Goal: Information Seeking & Learning: Find specific page/section

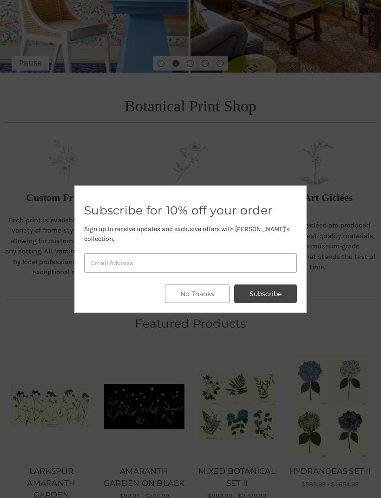
scroll to position [210, 0]
click at [204, 303] on button "No Thanks" at bounding box center [197, 294] width 65 height 19
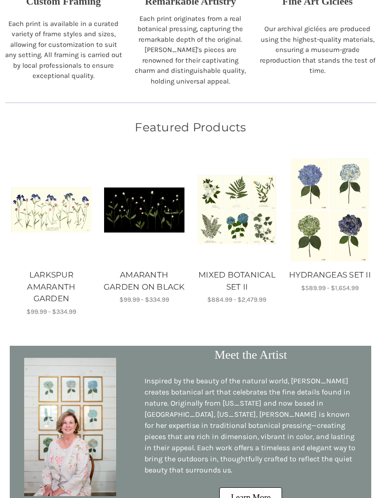
scroll to position [394, 0]
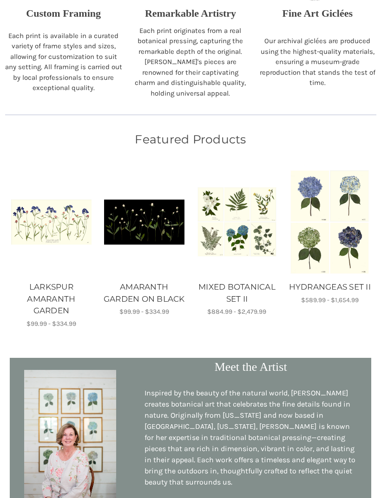
click at [59, 289] on link "LARKSPUR AMARANTH GARDEN" at bounding box center [51, 299] width 83 height 36
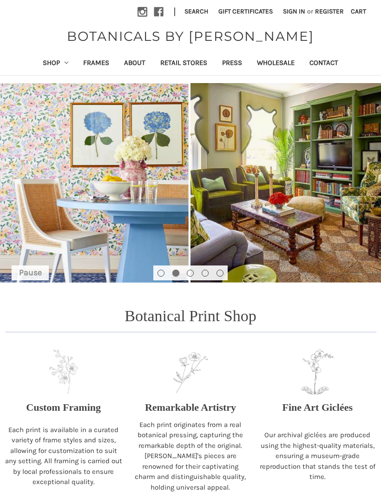
click at [191, 63] on link "Retail Stores" at bounding box center [184, 63] width 62 height 23
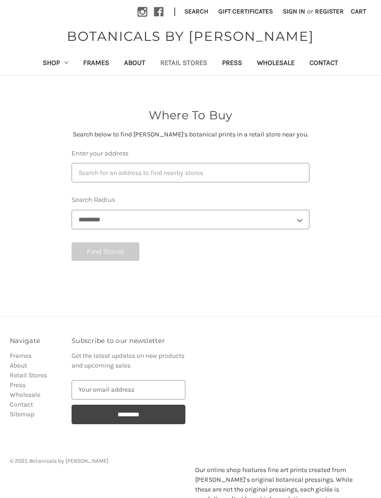
select select "***"
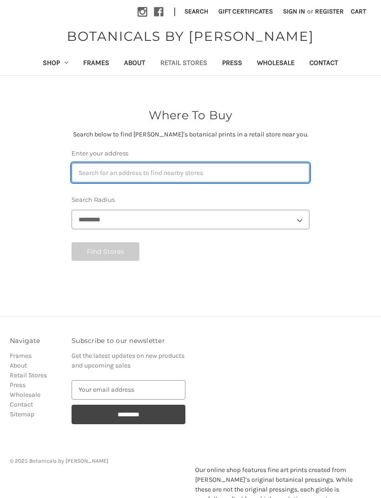
click at [233, 167] on input "Enter your address" at bounding box center [190, 172] width 238 height 19
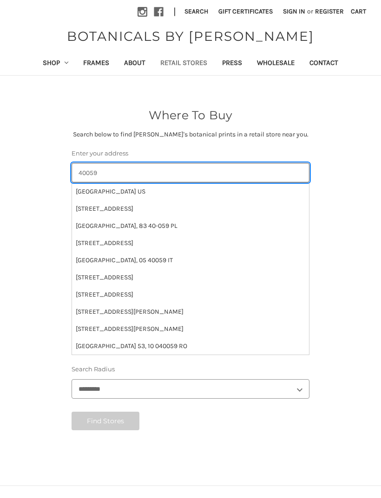
type input "40059"
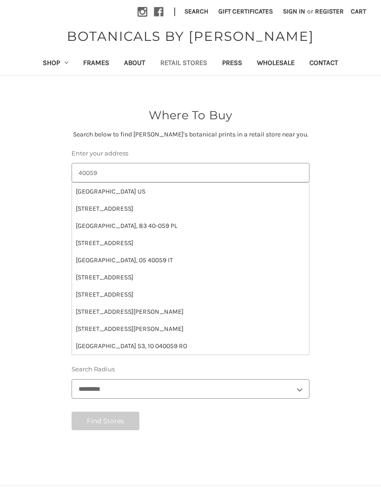
click at [130, 189] on li "[GEOGRAPHIC_DATA] US" at bounding box center [190, 191] width 237 height 17
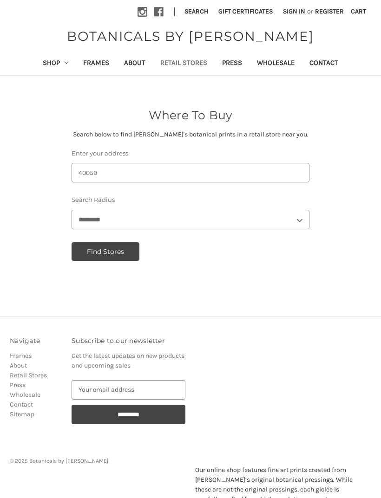
click at [118, 246] on button "Find Stores" at bounding box center [105, 251] width 68 height 19
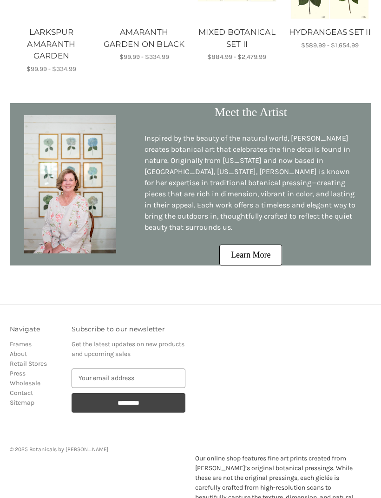
scroll to position [650, 0]
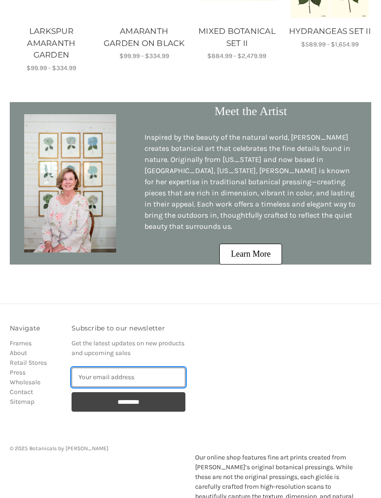
click at [147, 371] on input "Email Address" at bounding box center [128, 377] width 114 height 19
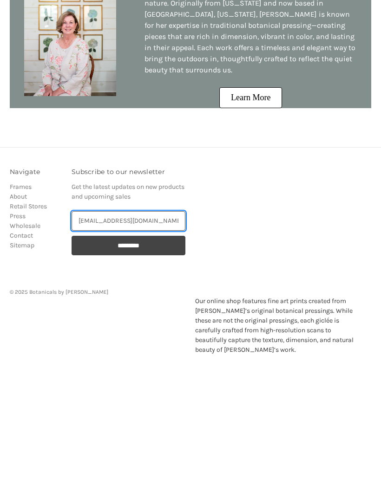
type input "bwalker420@bellsouth.net"
click at [141, 363] on input "*********" at bounding box center [128, 372] width 114 height 19
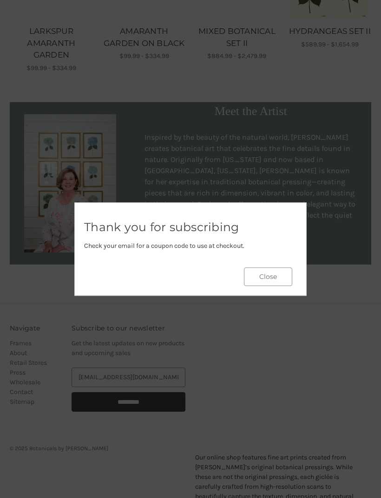
click at [266, 286] on button "Close" at bounding box center [268, 276] width 48 height 19
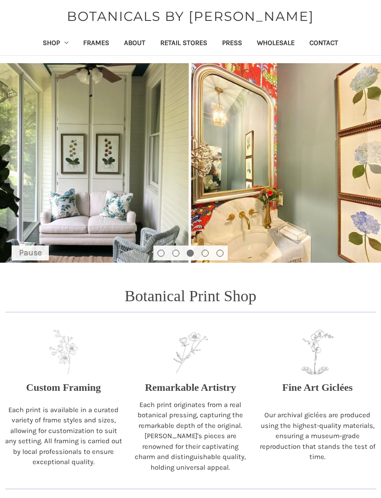
scroll to position [0, 0]
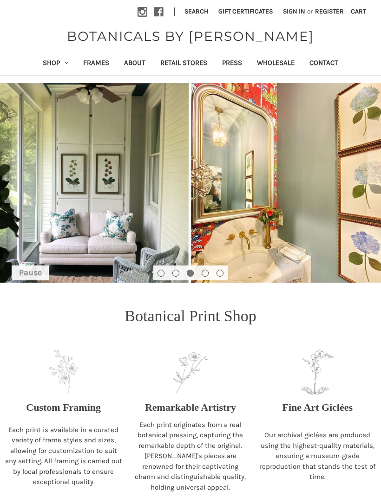
click at [96, 59] on link "Frames" at bounding box center [96, 63] width 41 height 23
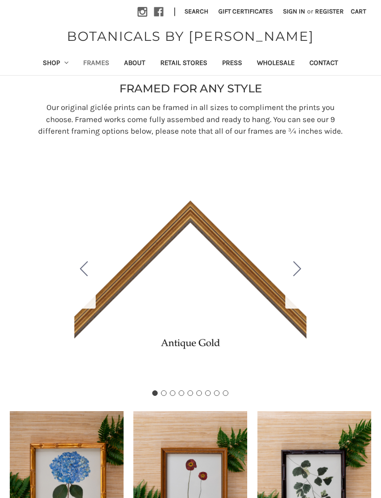
click at [300, 276] on icon "Go to slide 2" at bounding box center [297, 268] width 8 height 15
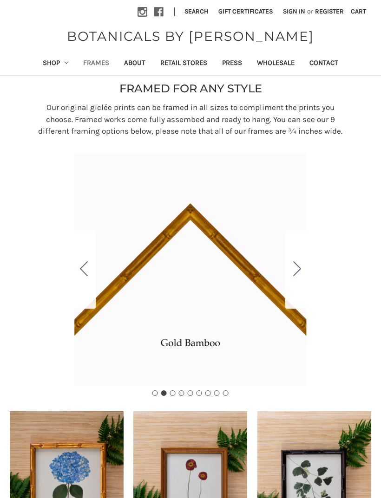
click at [300, 276] on icon "Go to slide 3" at bounding box center [297, 268] width 8 height 15
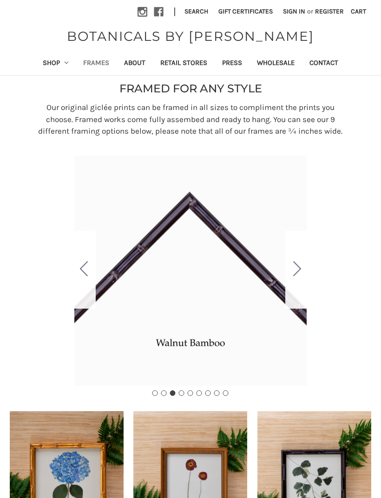
click at [81, 276] on icon "Go to slide 2" at bounding box center [84, 268] width 8 height 15
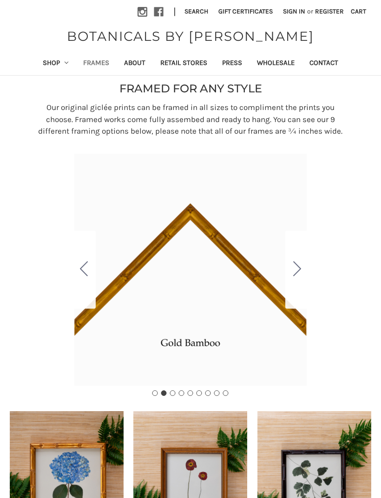
click at [84, 276] on icon "Go to slide 1" at bounding box center [84, 268] width 8 height 15
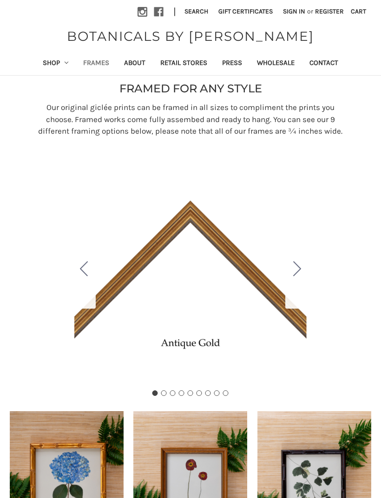
click at [52, 65] on link "Shop" at bounding box center [55, 63] width 41 height 23
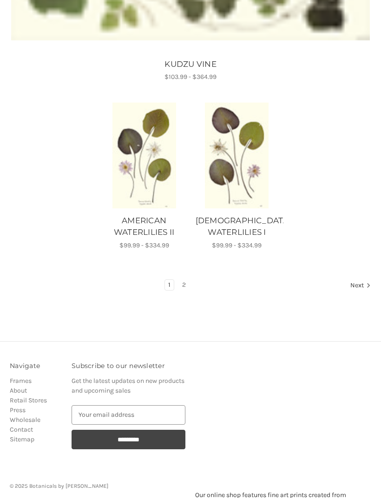
scroll to position [938, 0]
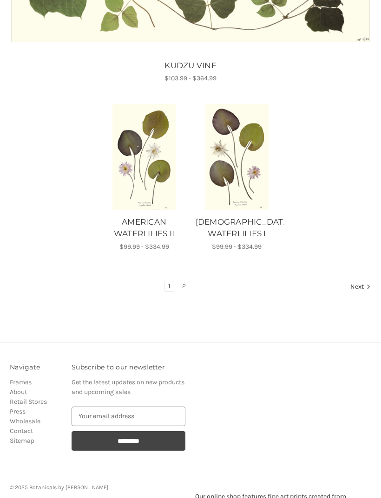
click at [358, 283] on link "Next" at bounding box center [359, 287] width 24 height 12
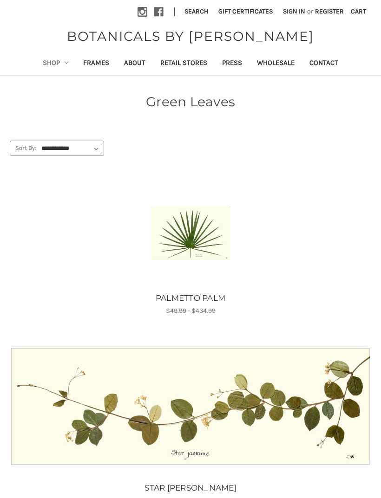
click at [49, 63] on link "Shop" at bounding box center [55, 63] width 41 height 23
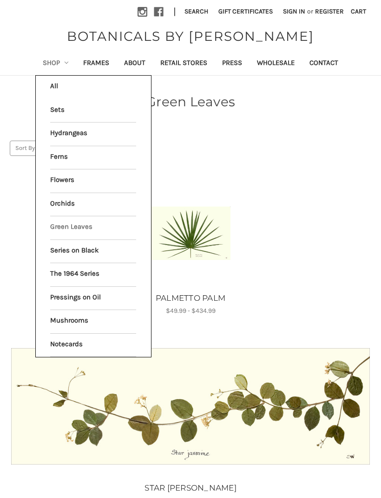
click at [73, 174] on link "Flowers" at bounding box center [93, 180] width 86 height 23
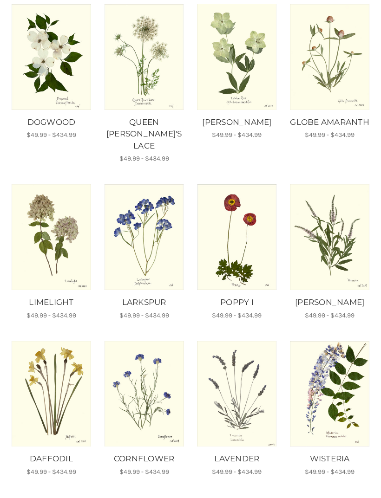
scroll to position [176, 0]
click at [357, 399] on img "WISTERIA, Price range from $49.99 to $434.99\a\a" at bounding box center [329, 394] width 80 height 106
